Goal: Information Seeking & Learning: Learn about a topic

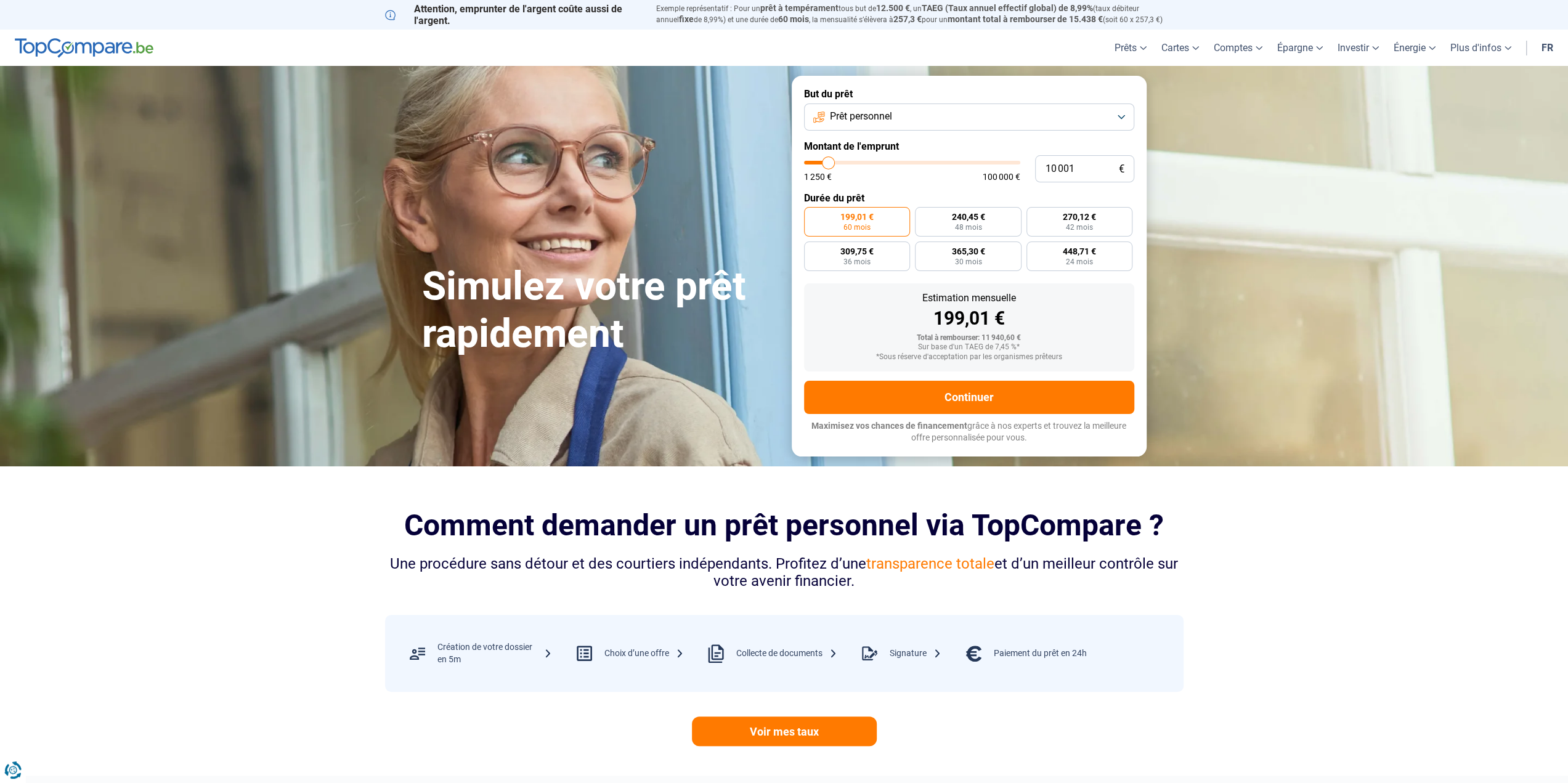
type input "10 250"
type input "10250"
type input "10 000"
type input "10000"
type input "9 750"
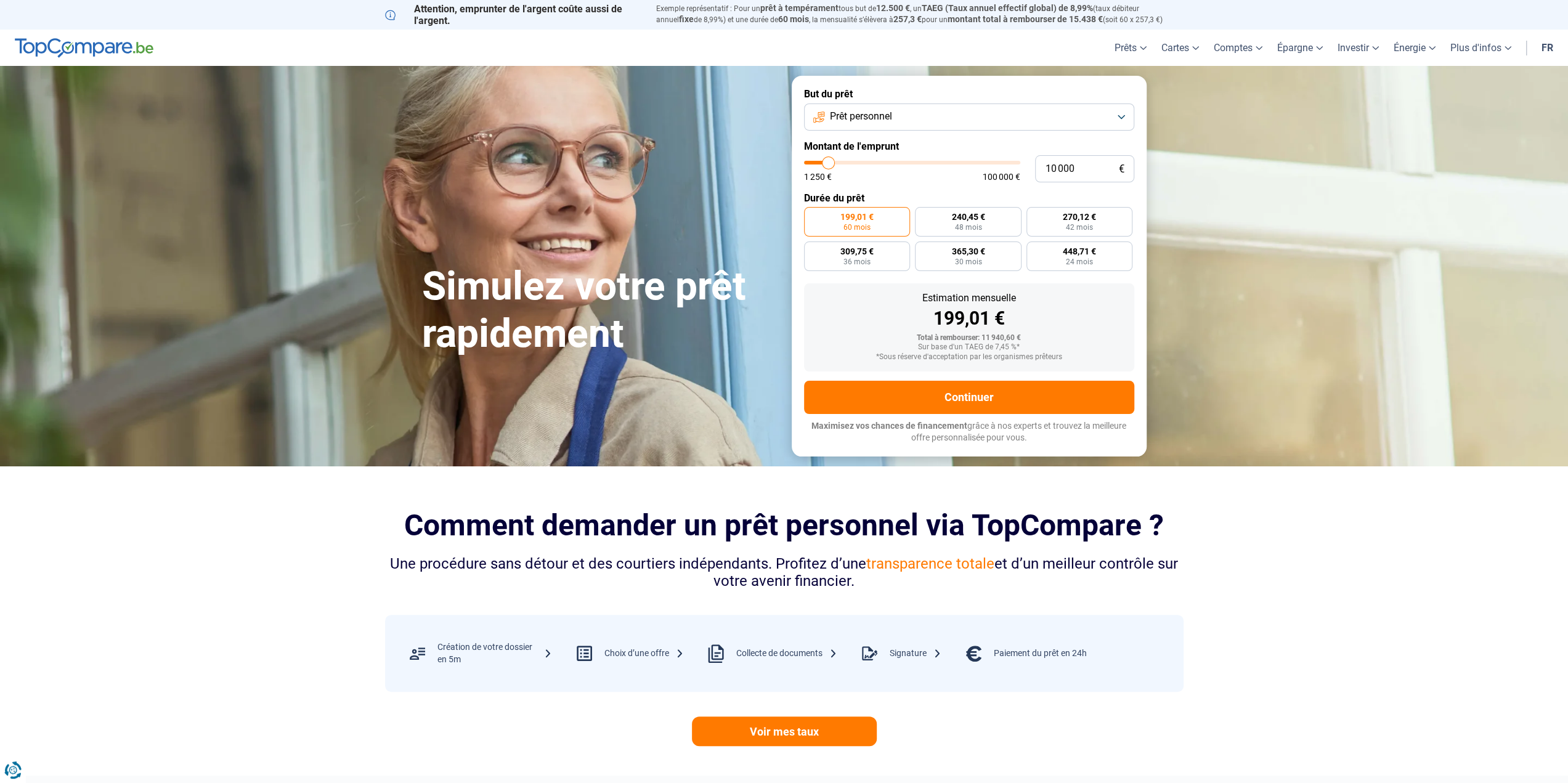
type input "9750"
type input "9 500"
type input "9500"
type input "9 250"
type input "9250"
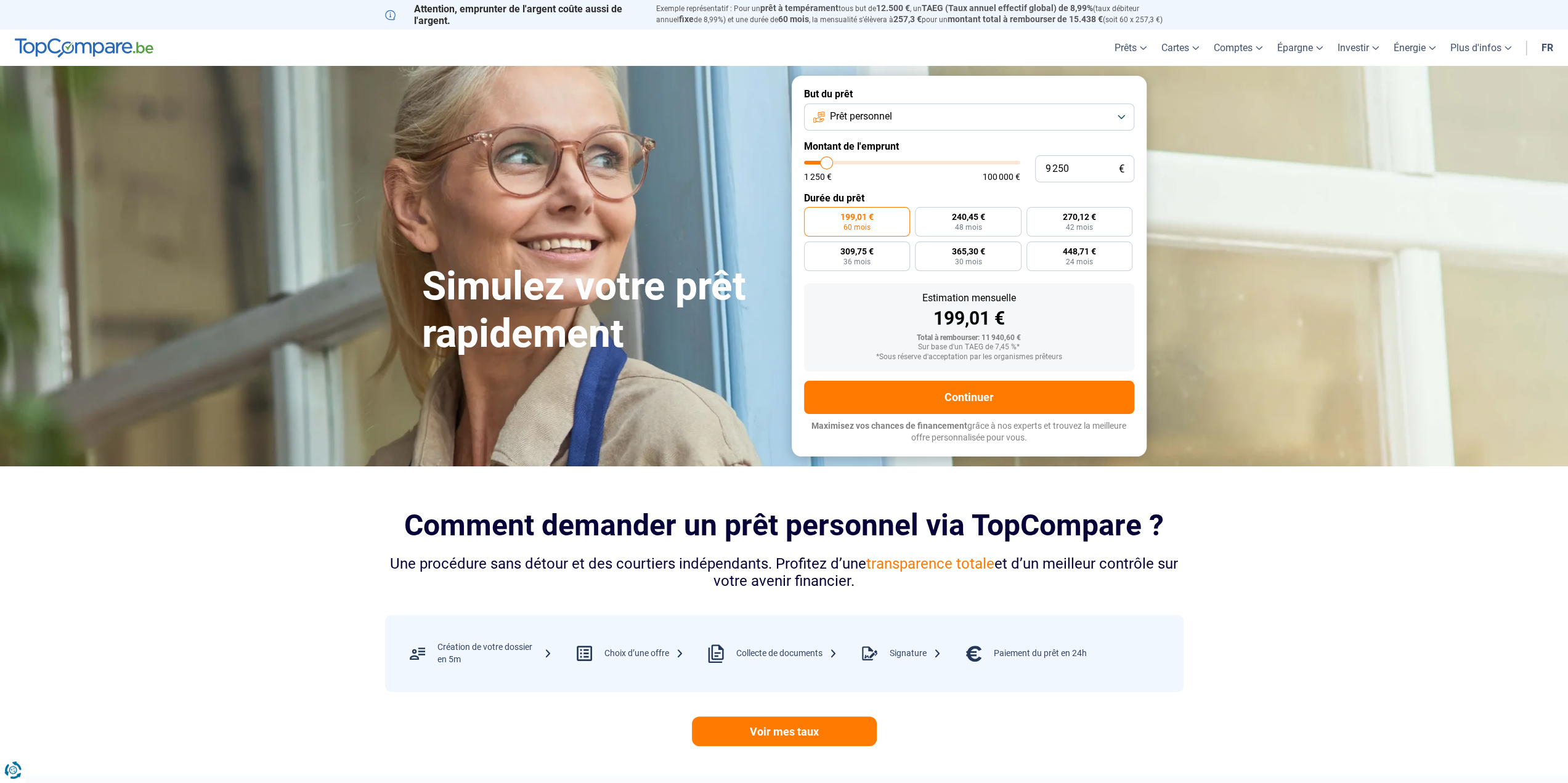
type input "9 000"
type input "9000"
type input "8 750"
type input "8750"
type input "8 500"
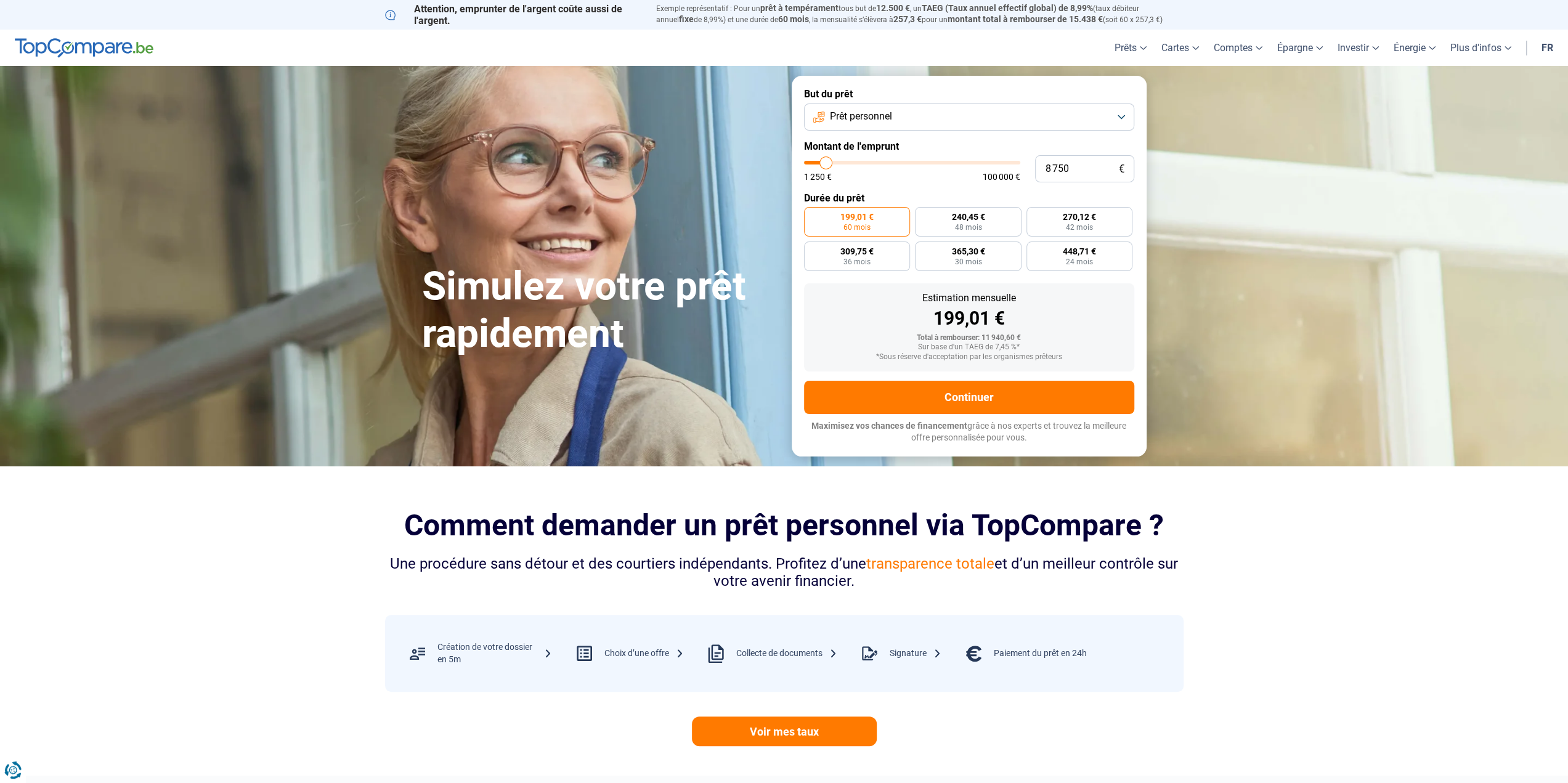
type input "8500"
type input "8 250"
type input "8250"
type input "8 000"
type input "8000"
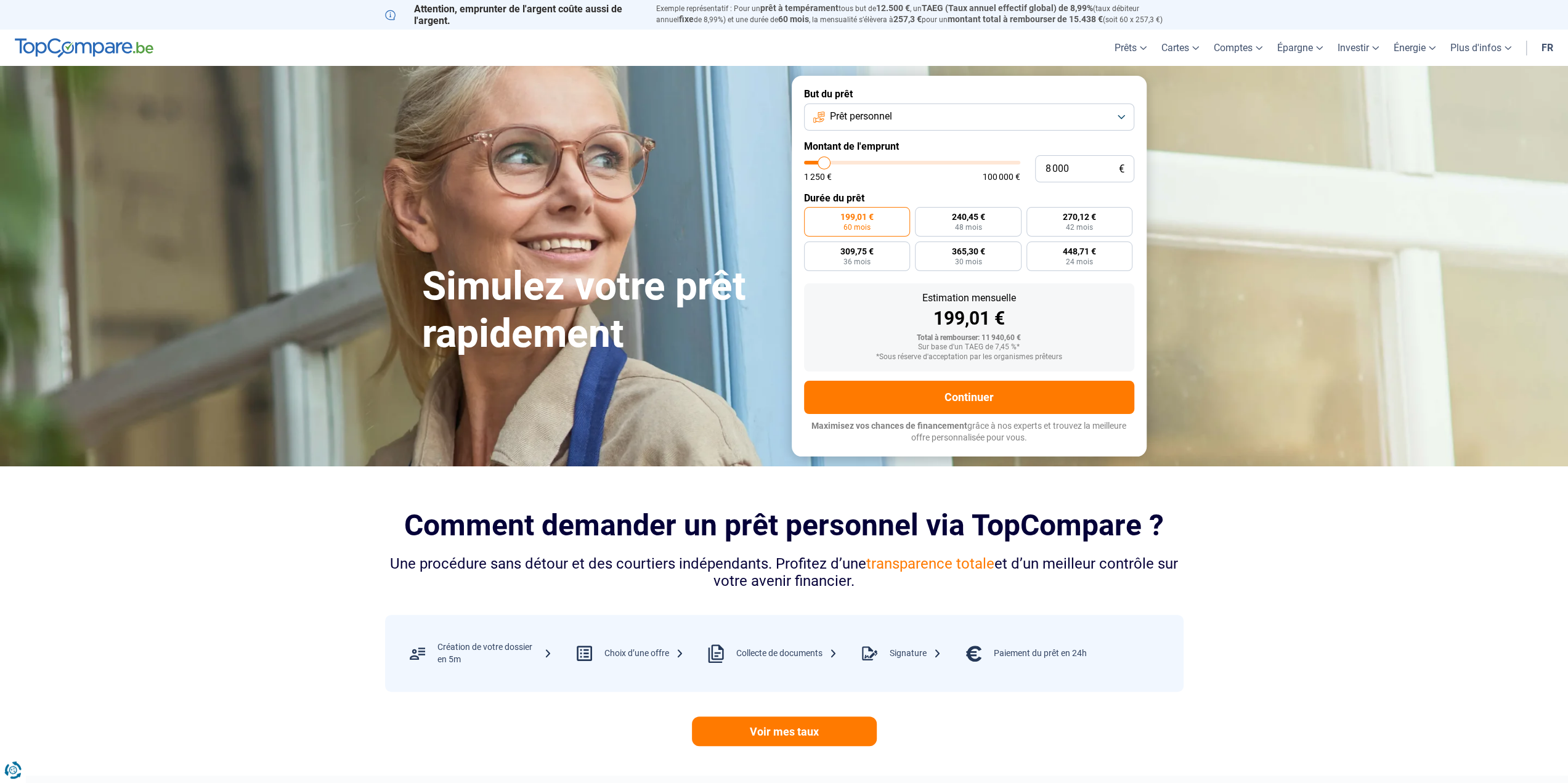
type input "7 750"
type input "7750"
type input "7 500"
type input "7500"
type input "7 250"
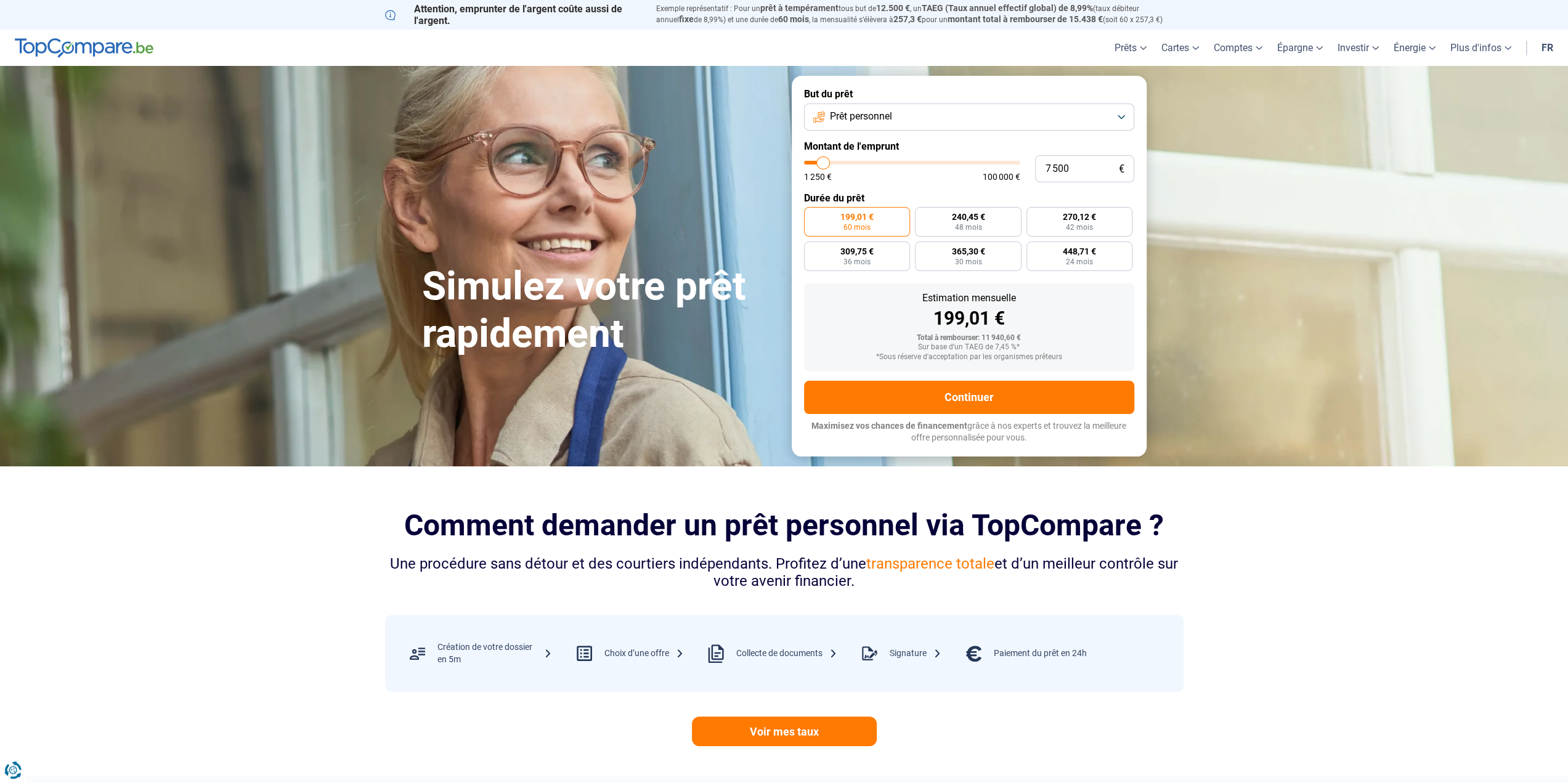
type input "7250"
type input "7 000"
type input "7000"
type input "6 750"
type input "6750"
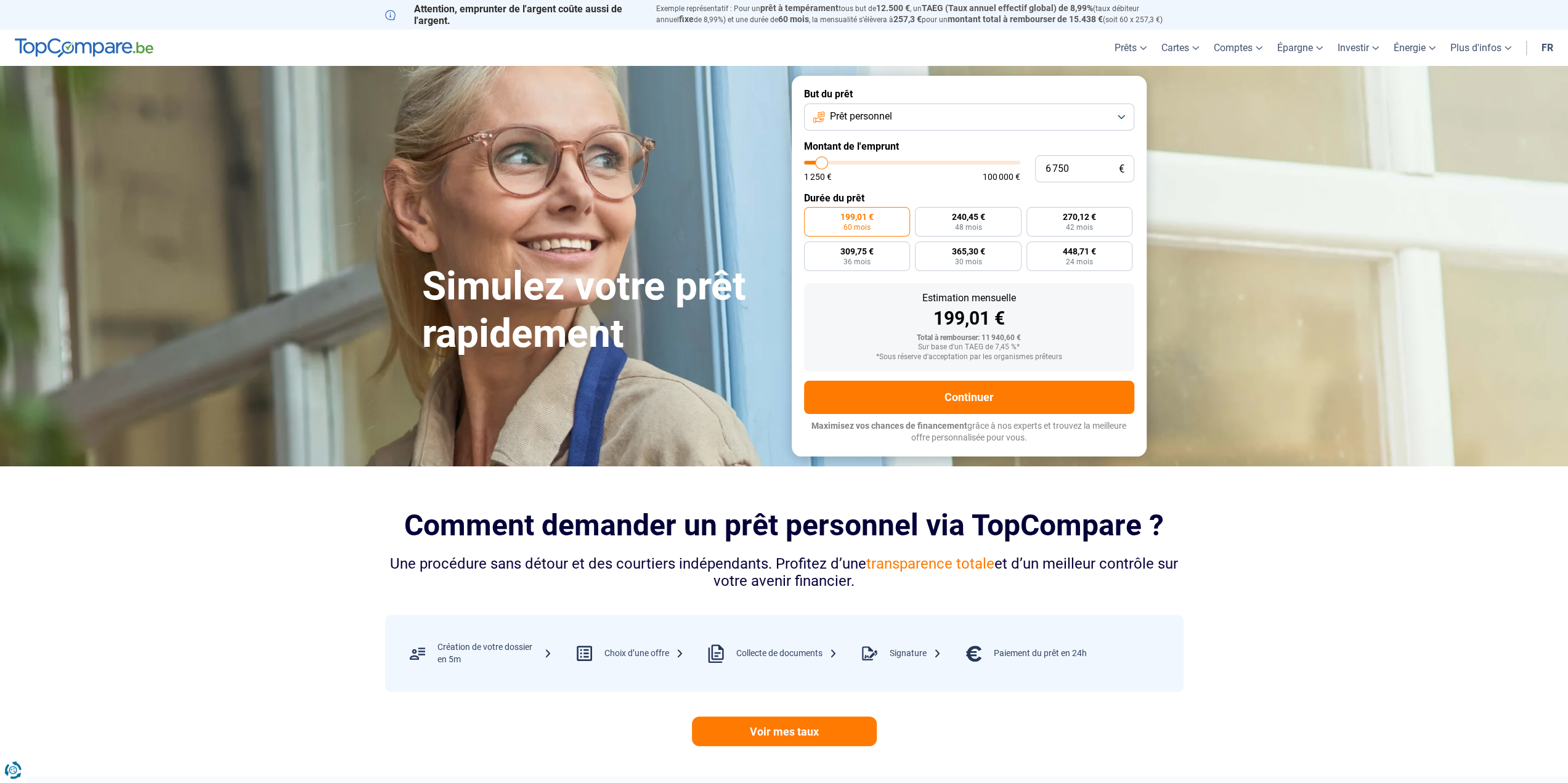
type input "6 500"
drag, startPoint x: 829, startPoint y: 163, endPoint x: 822, endPoint y: 163, distance: 7.0
type input "6500"
click at [822, 163] on input "range" at bounding box center [911, 162] width 216 height 4
radio input "true"
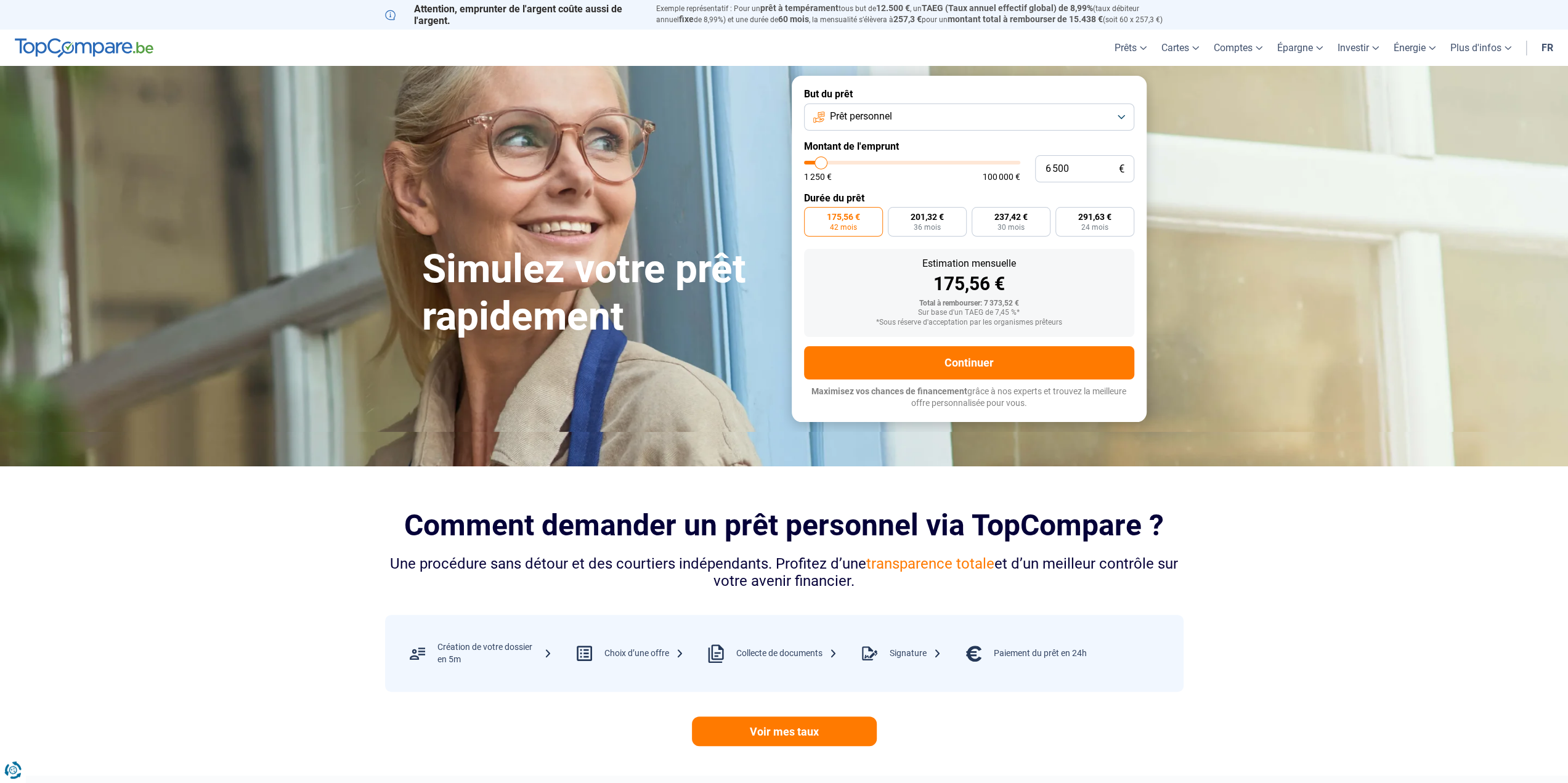
type input "4 750"
type input "4750"
type input "5 000"
type input "5000"
type input "5 250"
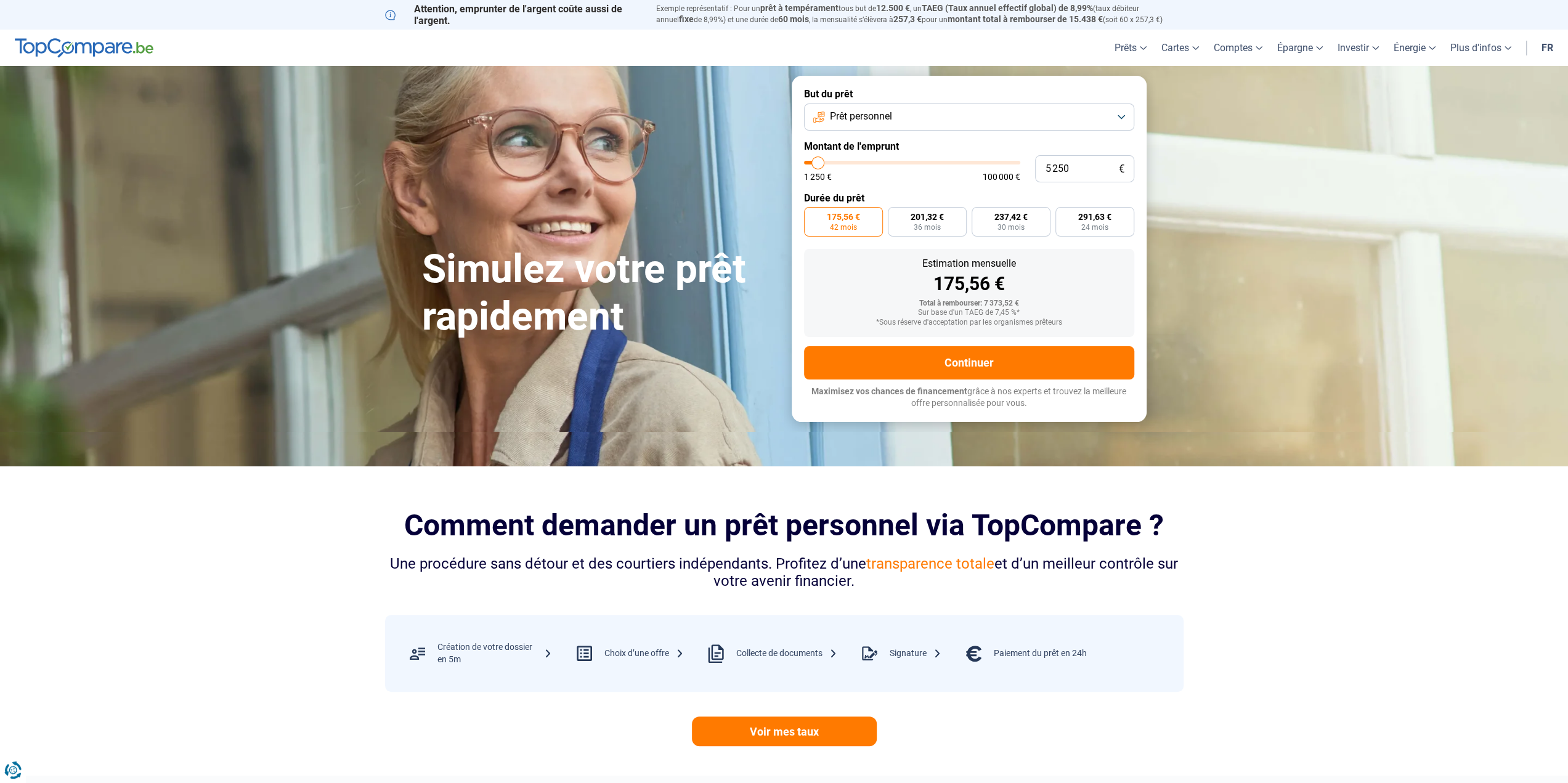
type input "5250"
type input "5 500"
type input "5500"
type input "5 750"
type input "5750"
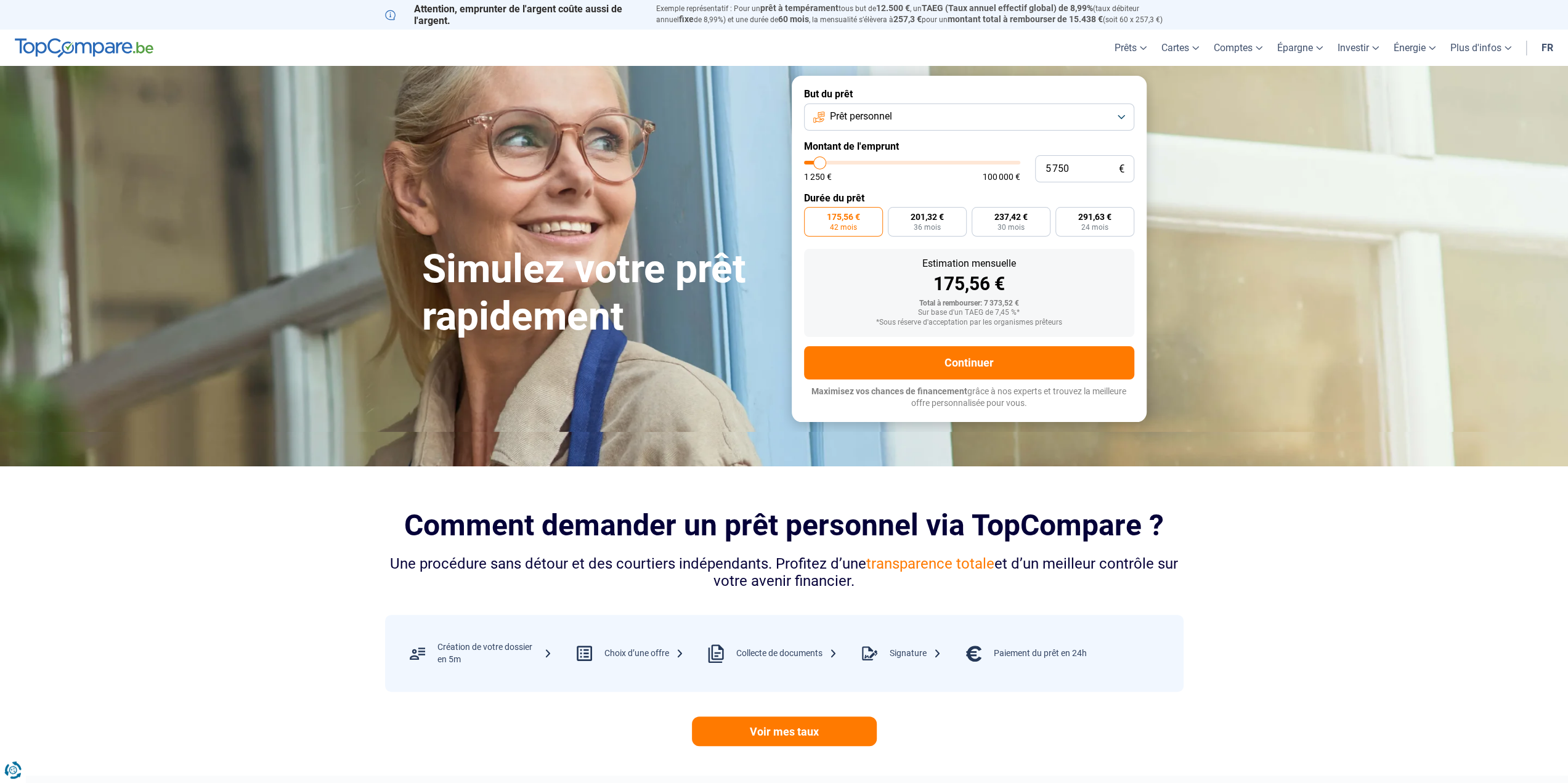
type input "6 000"
type input "6000"
type input "6 250"
type input "6250"
type input "6 500"
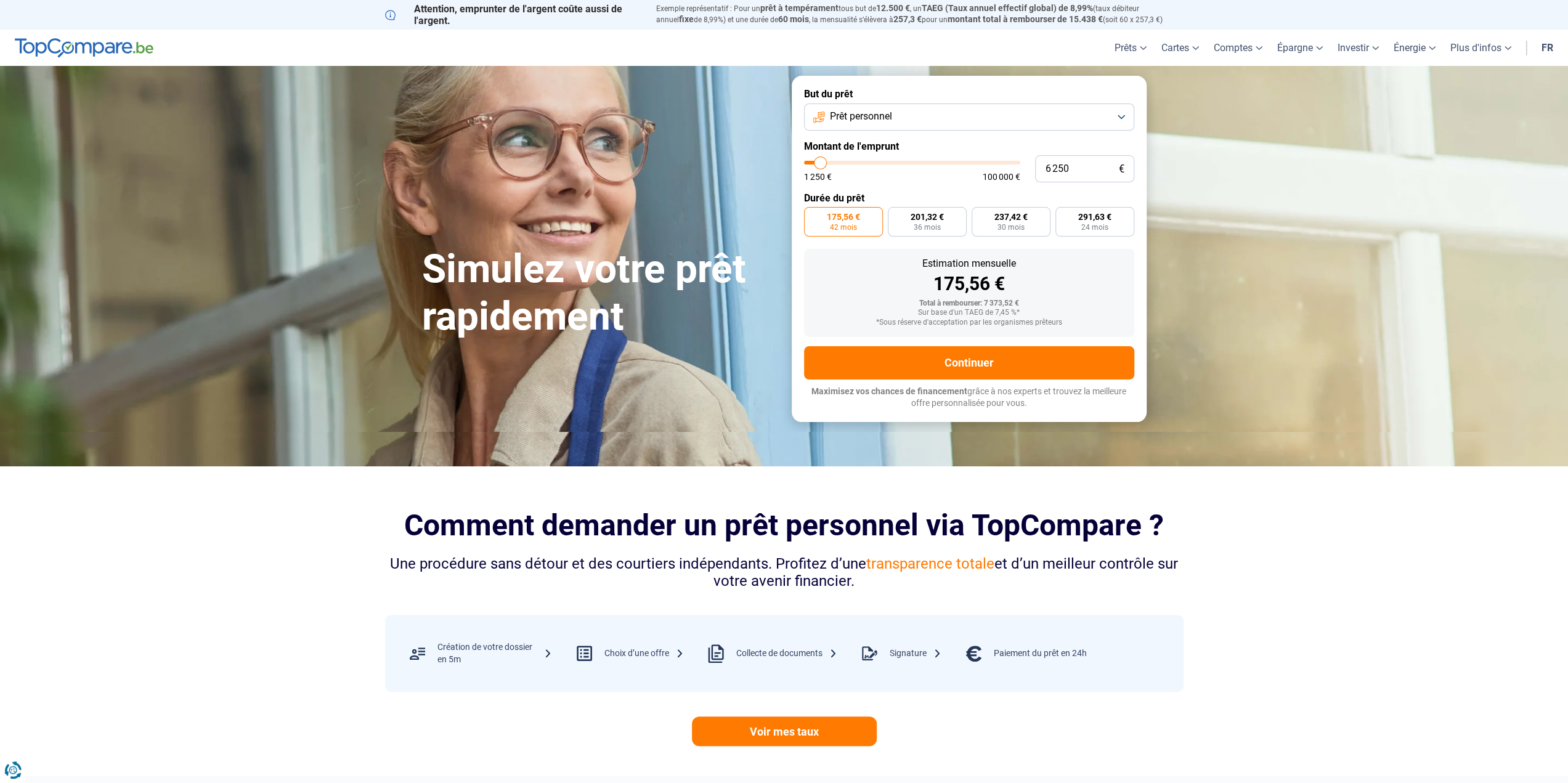
type input "6500"
type input "6 750"
type input "6750"
type input "7 000"
type input "7000"
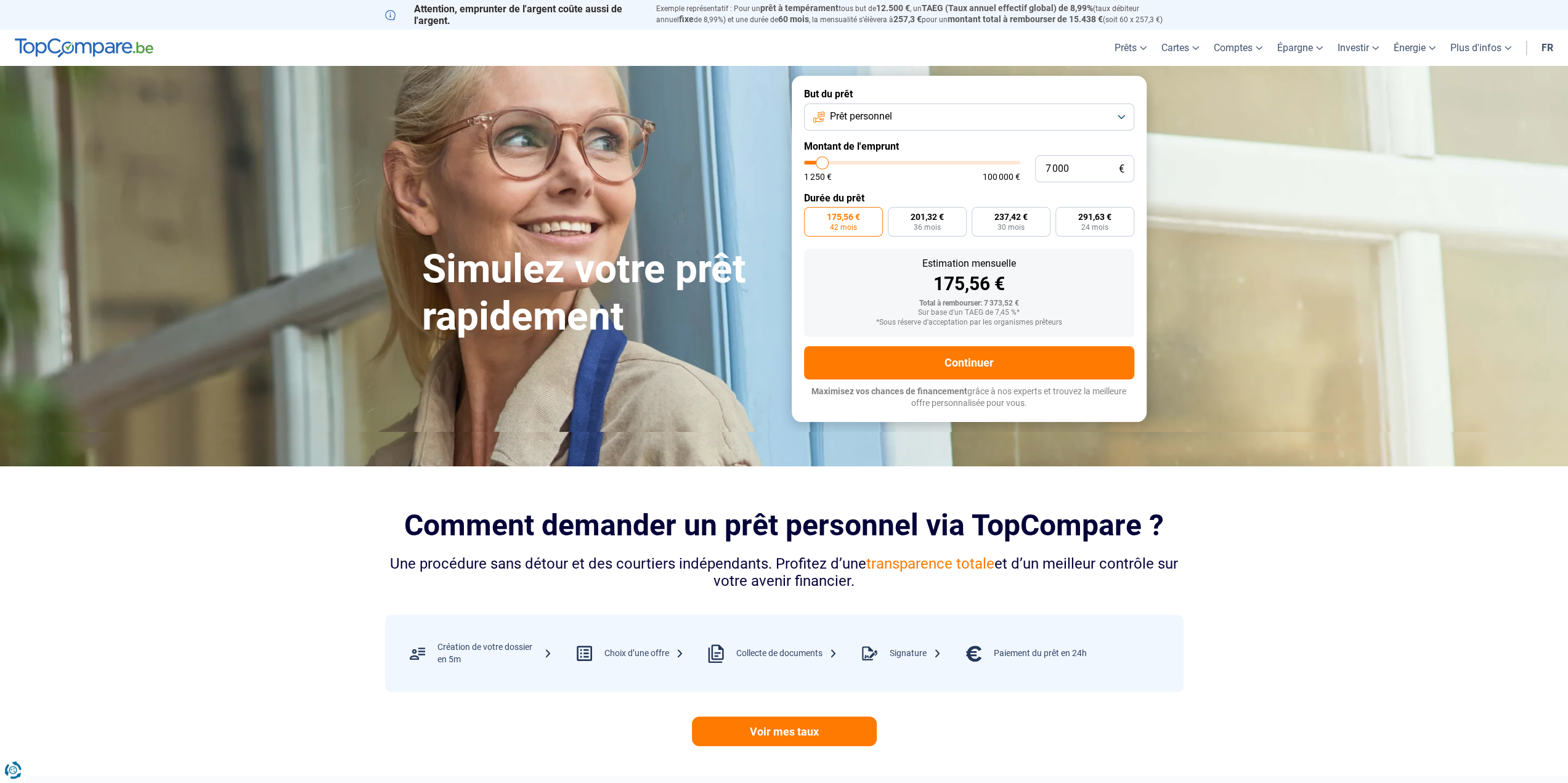
type input "7 250"
type input "7250"
type input "7 500"
type input "7500"
type input "8 000"
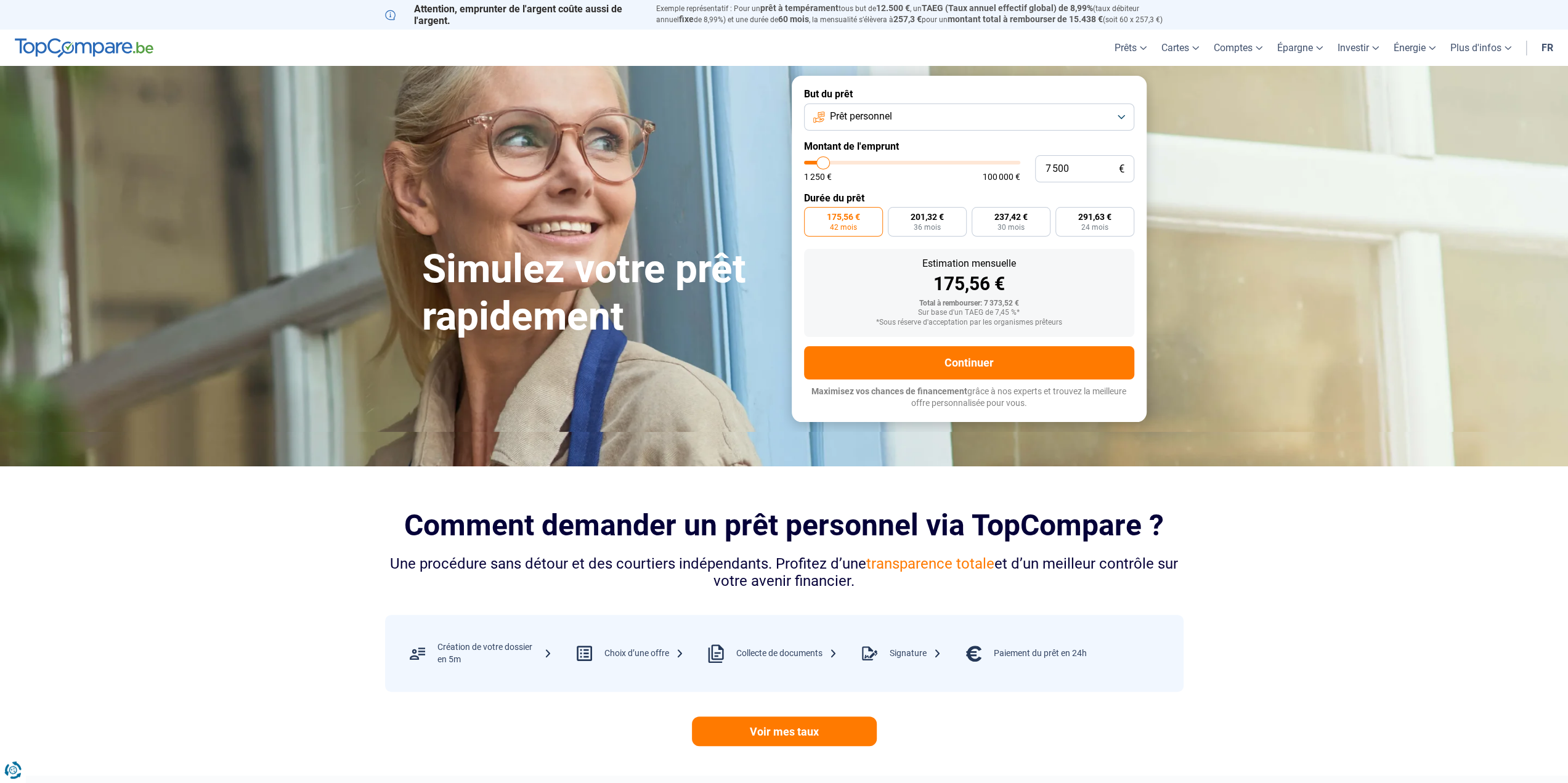
type input "8000"
type input "8 250"
type input "8250"
type input "8 500"
type input "8500"
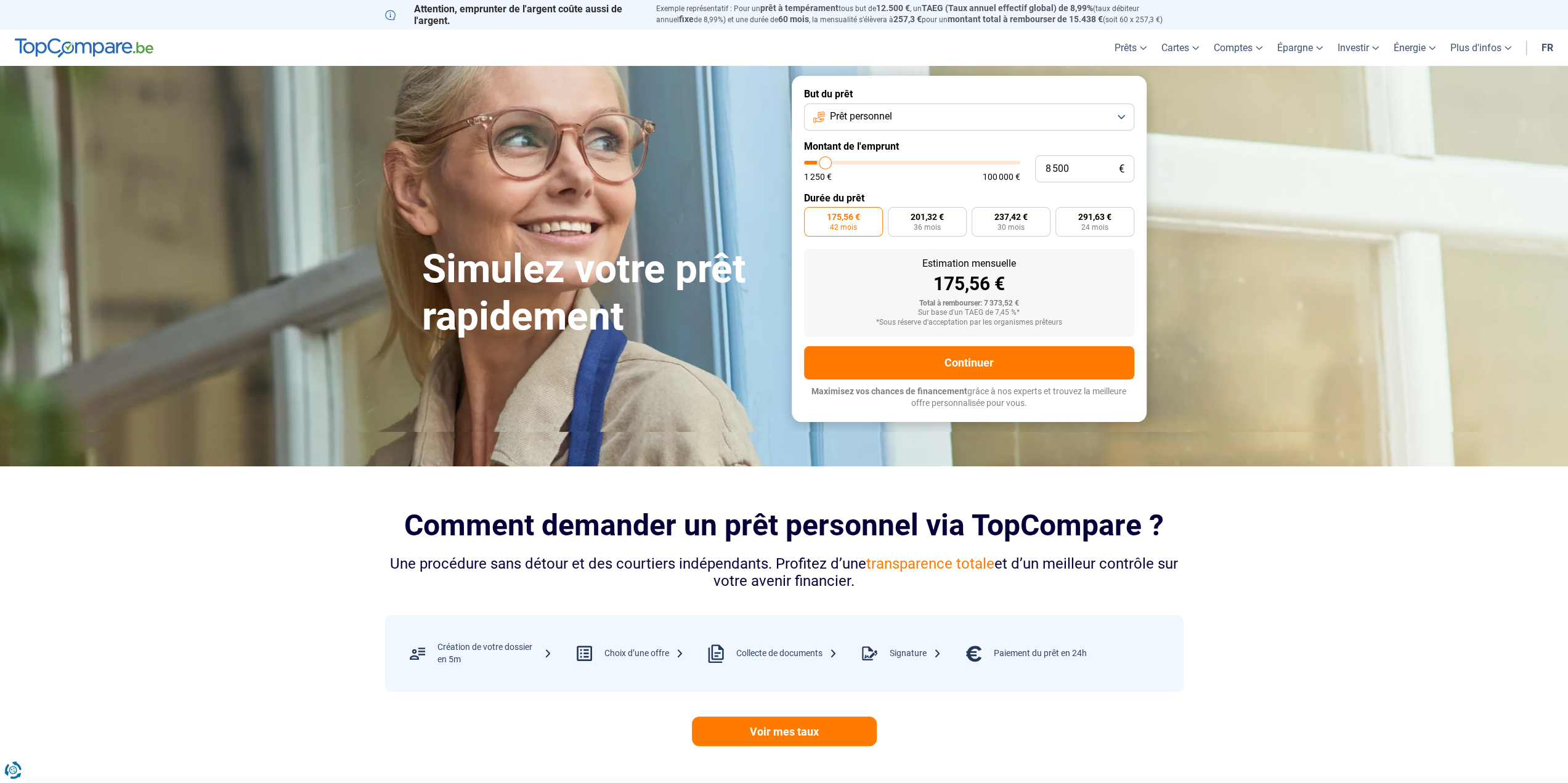
type input "8 750"
type input "8750"
type input "9 000"
type input "9000"
type input "8 750"
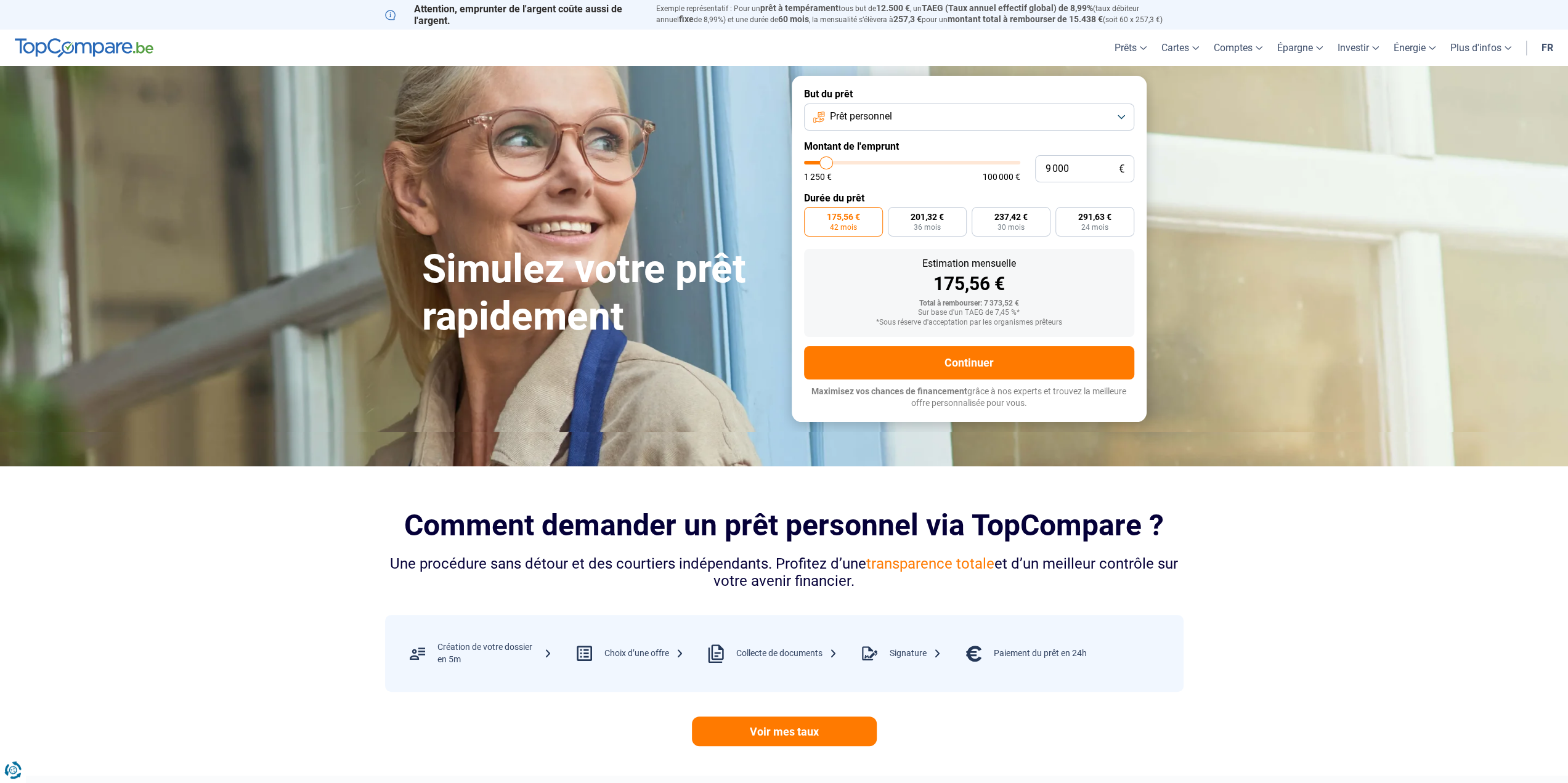
type input "8750"
type input "8 500"
type input "8500"
type input "8 250"
type input "8250"
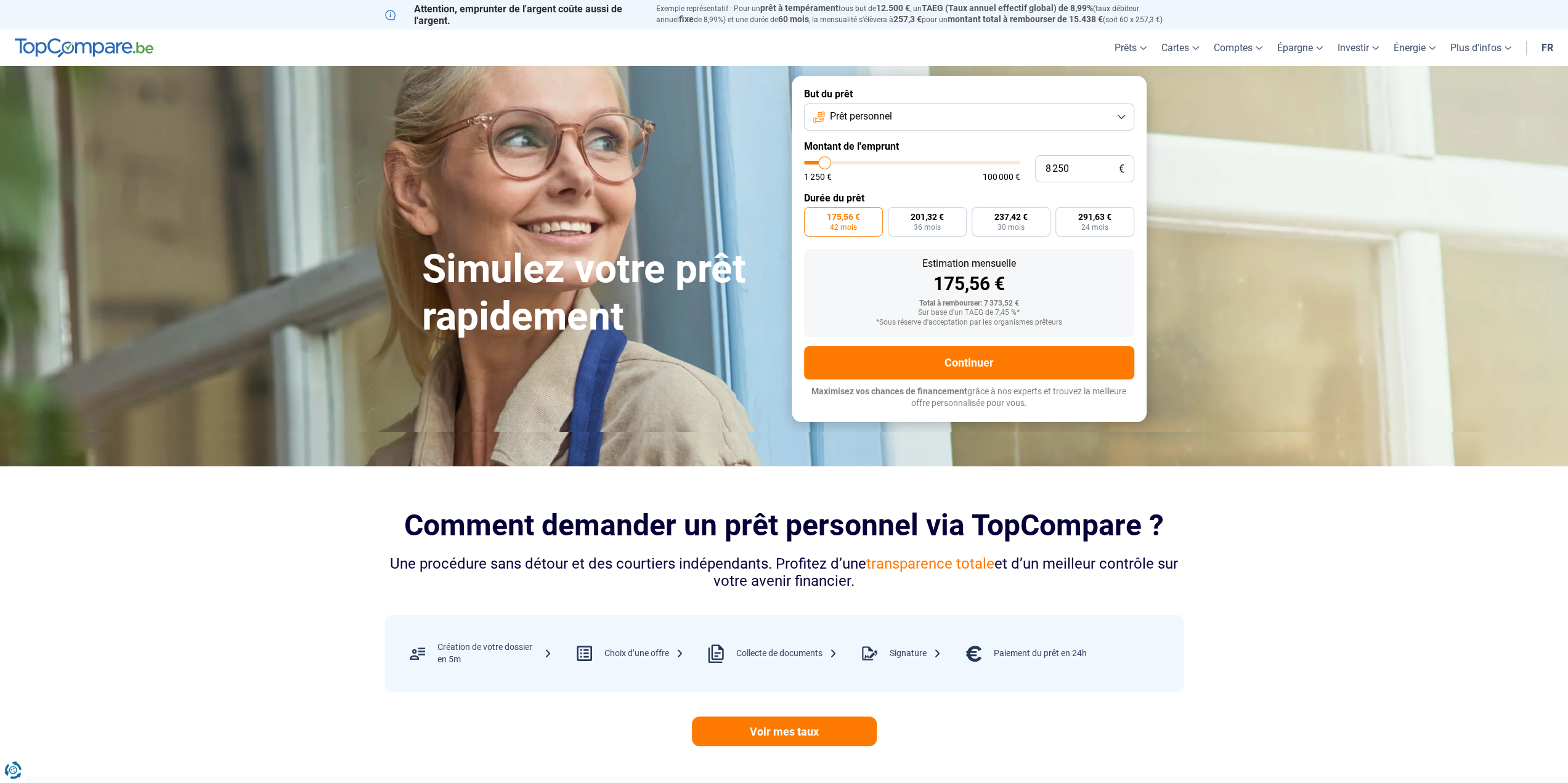
type input "8 000"
type input "8000"
type input "7 750"
type input "7750"
type input "7 500"
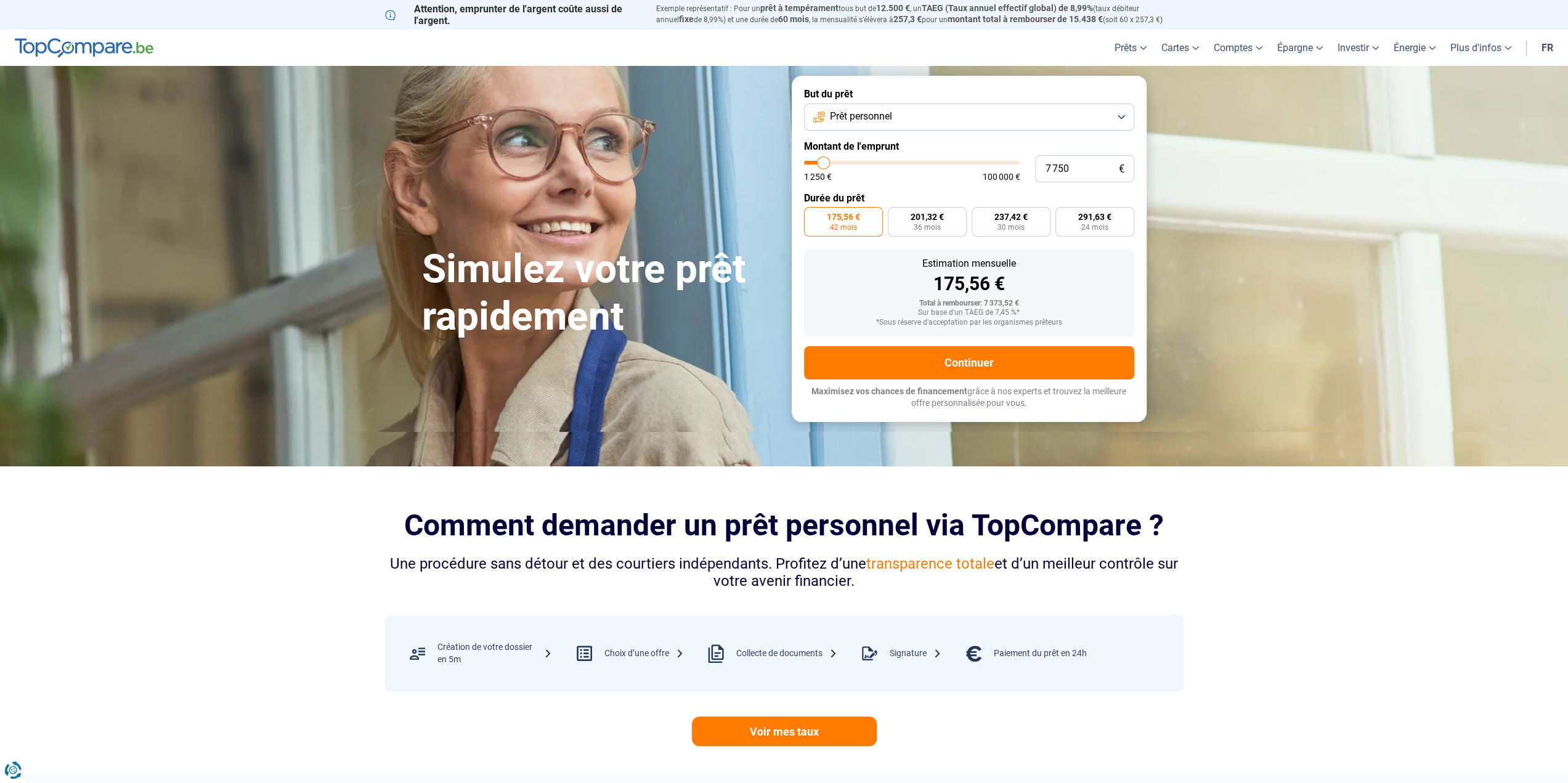
type input "7500"
type input "7 250"
type input "7250"
type input "7 500"
type input "7500"
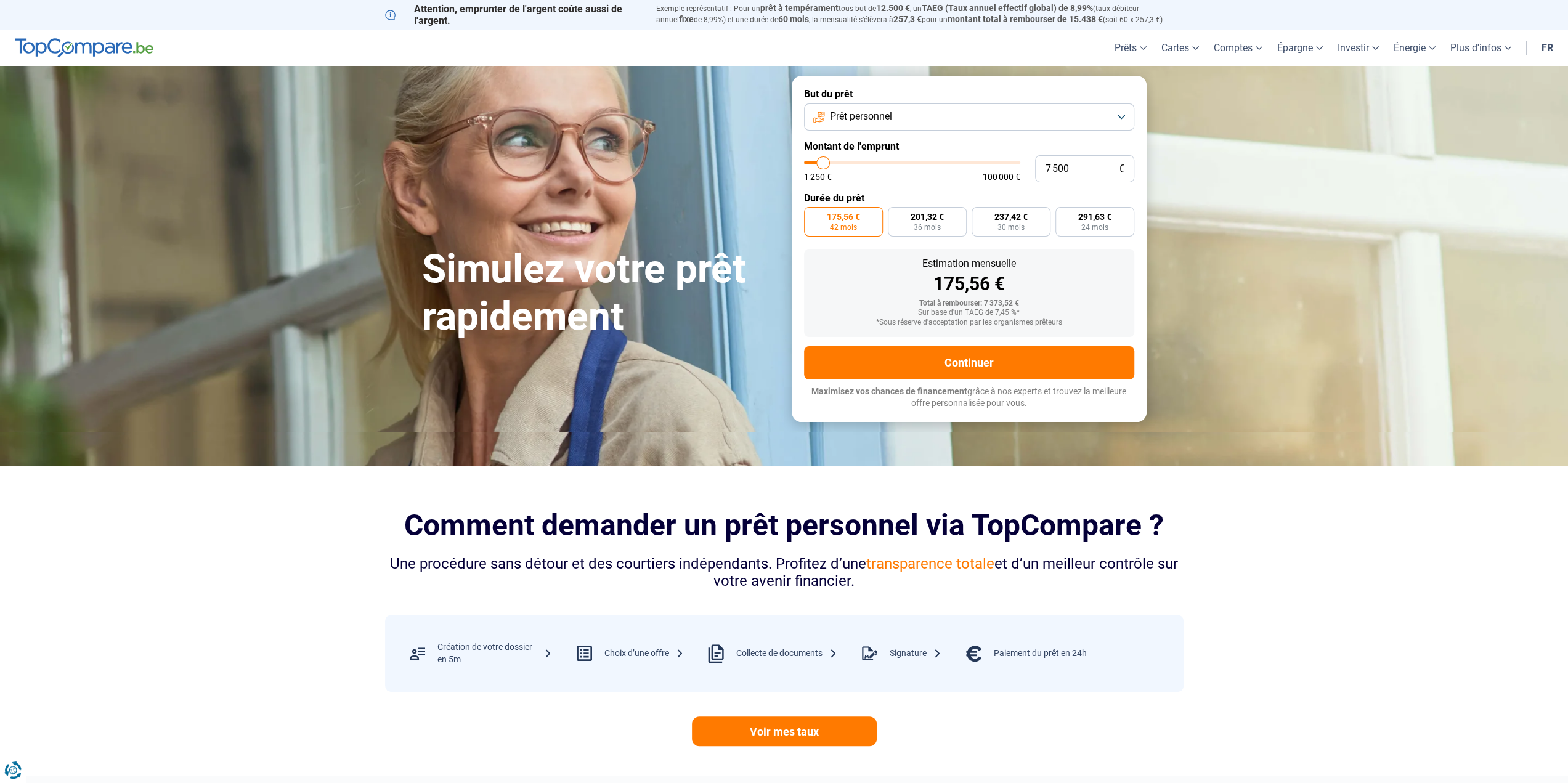
type input "7 750"
type input "7750"
type input "8 000"
type input "8000"
type input "8 250"
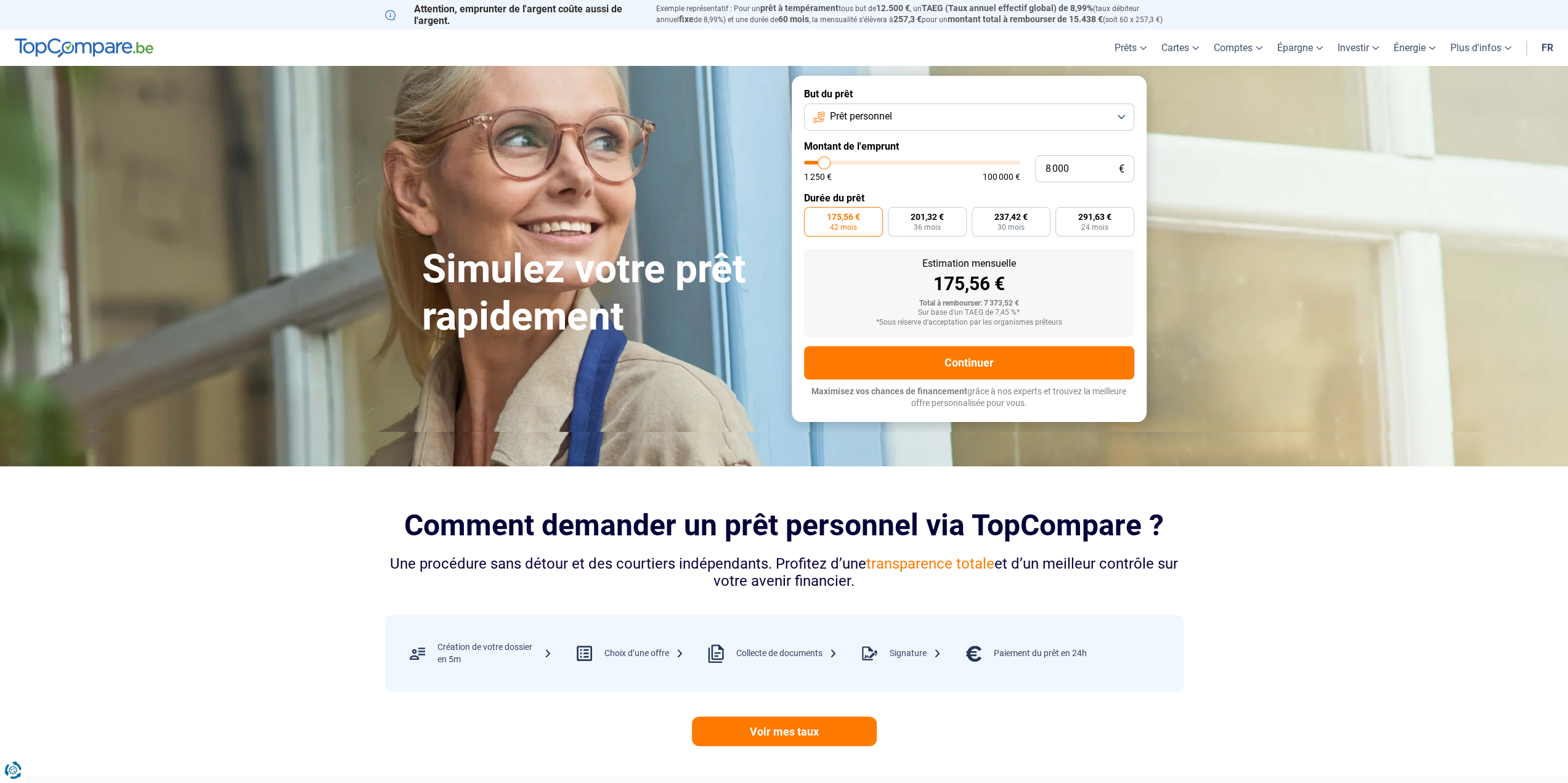
type input "8250"
type input "7 750"
type input "7750"
type input "7 500"
type input "7500"
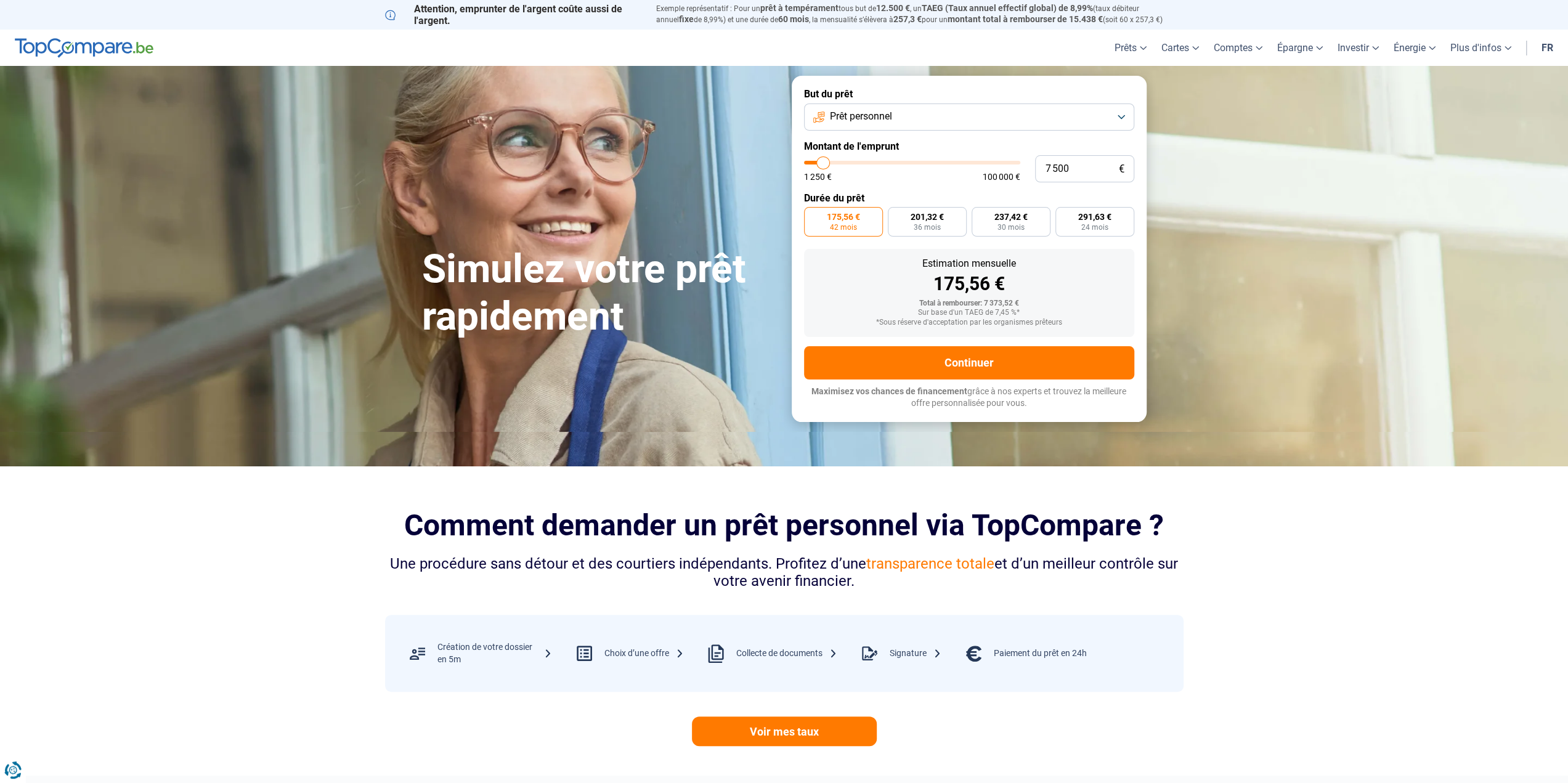
type input "7 250"
type input "7250"
type input "7 000"
type input "7000"
type input "7 250"
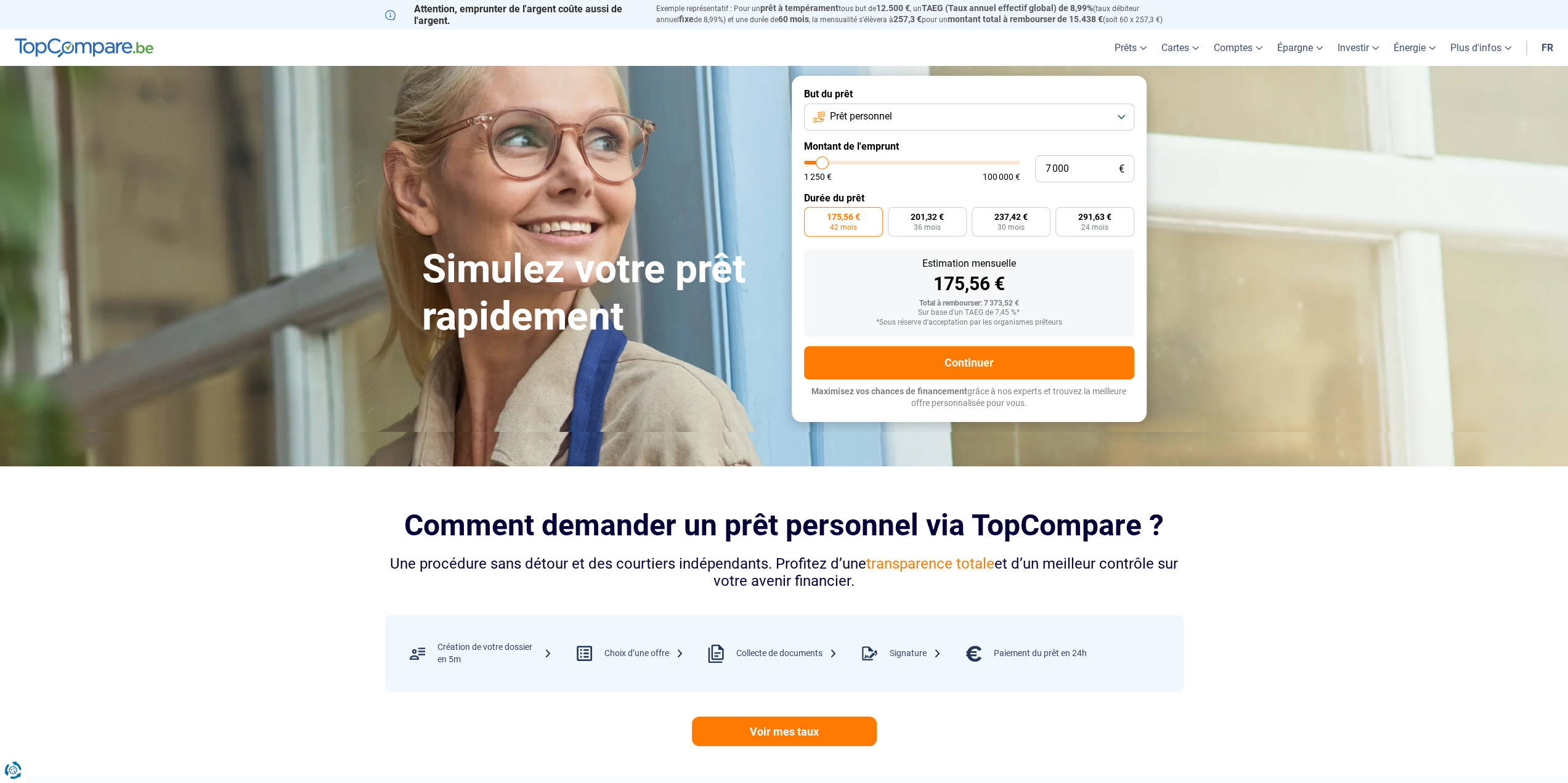
type input "7250"
type input "7 500"
type input "7500"
click at [823, 165] on input "range" at bounding box center [911, 162] width 216 height 4
